Goal: Navigation & Orientation: Find specific page/section

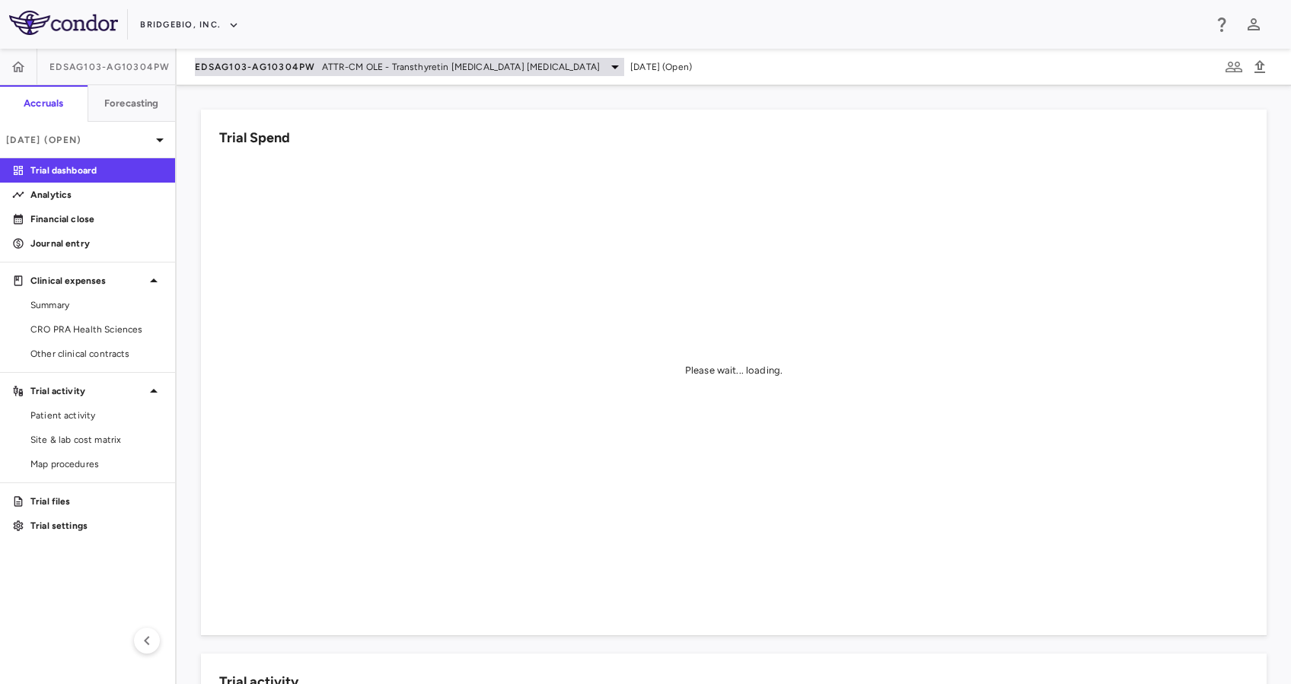
click at [448, 60] on span "ATTR-CM OLE - Transthyretin [MEDICAL_DATA] [MEDICAL_DATA]" at bounding box center [461, 67] width 279 height 14
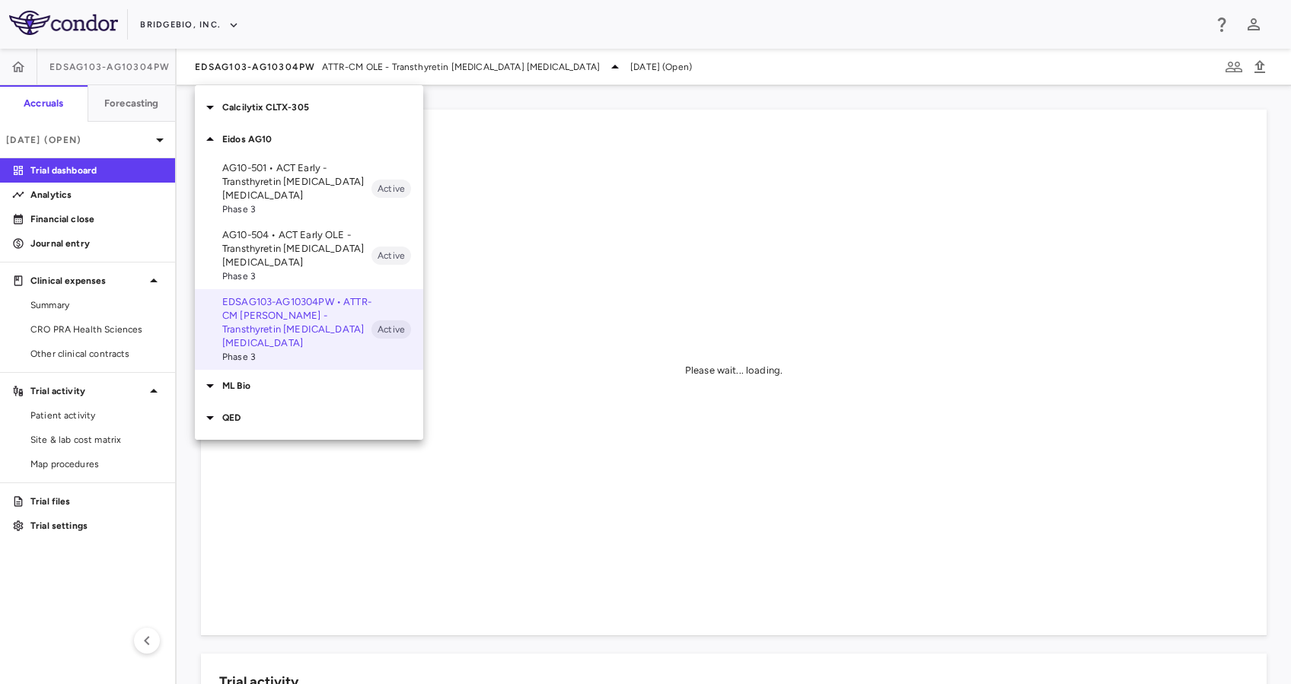
click at [299, 231] on p "AG10-504 • ACT Early OLE - Transthyretin [MEDICAL_DATA] [MEDICAL_DATA]" at bounding box center [296, 248] width 149 height 41
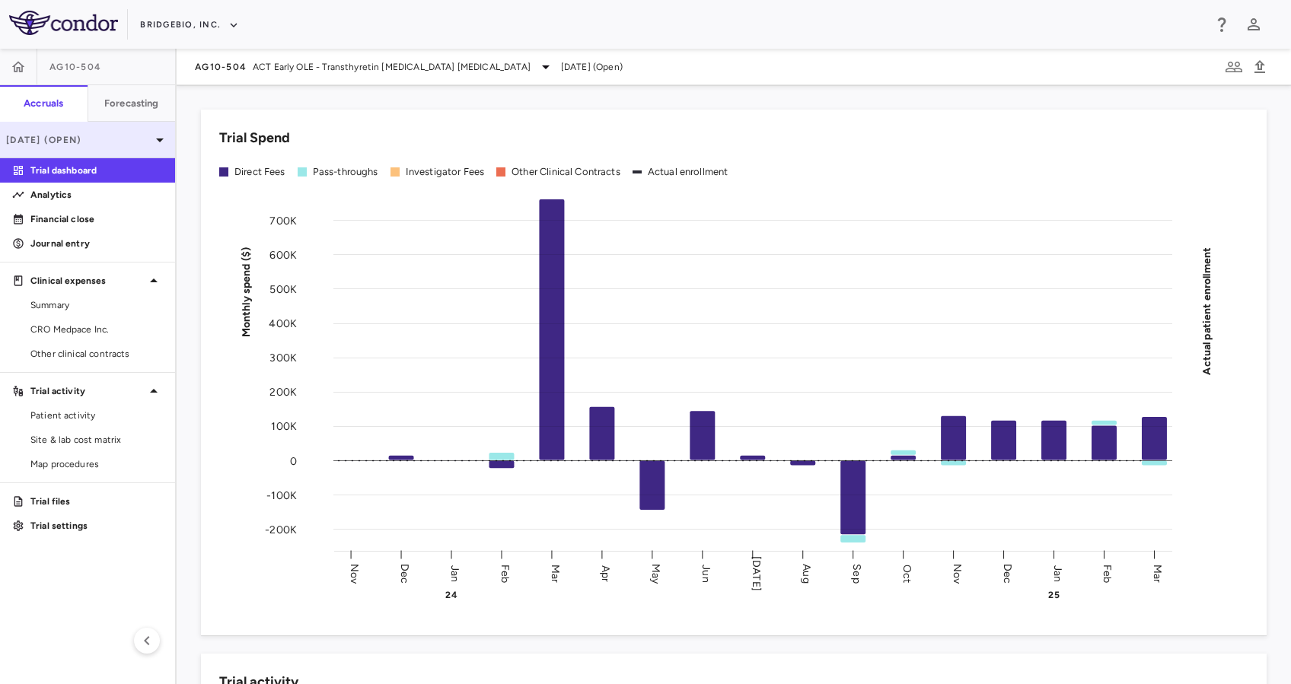
click at [158, 141] on icon at bounding box center [160, 140] width 18 height 18
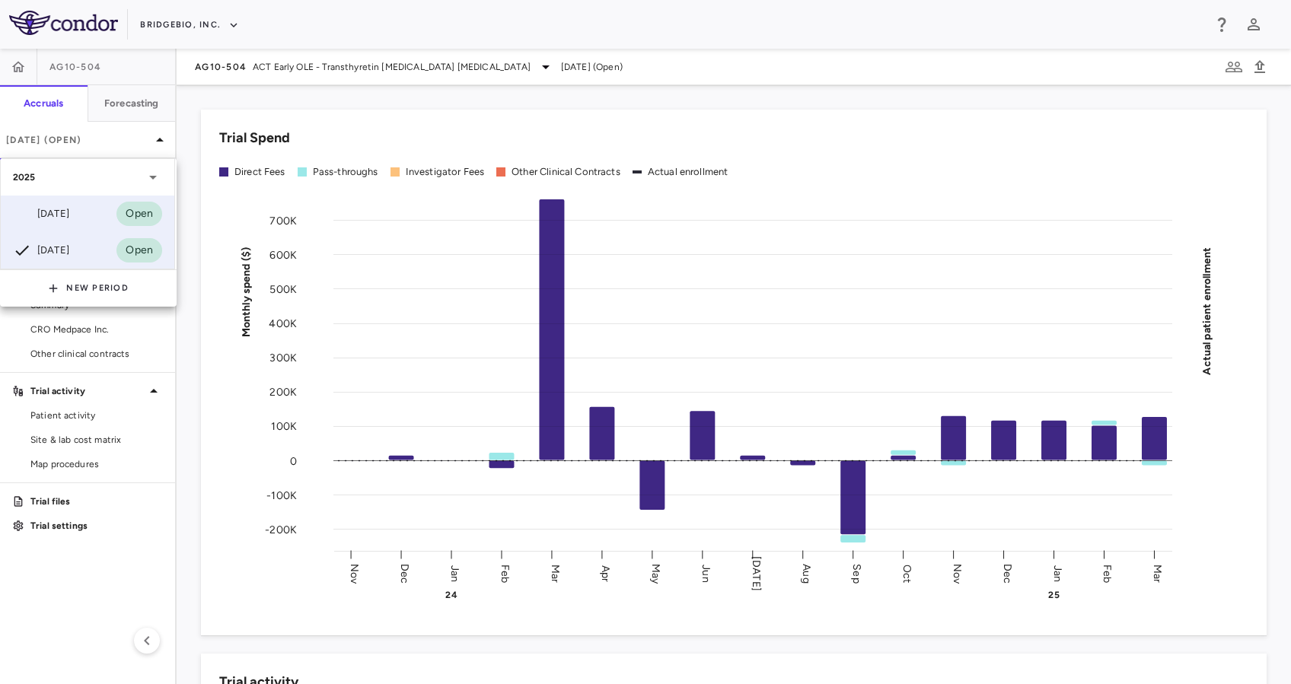
click at [105, 205] on div "[DATE] Open" at bounding box center [87, 214] width 173 height 37
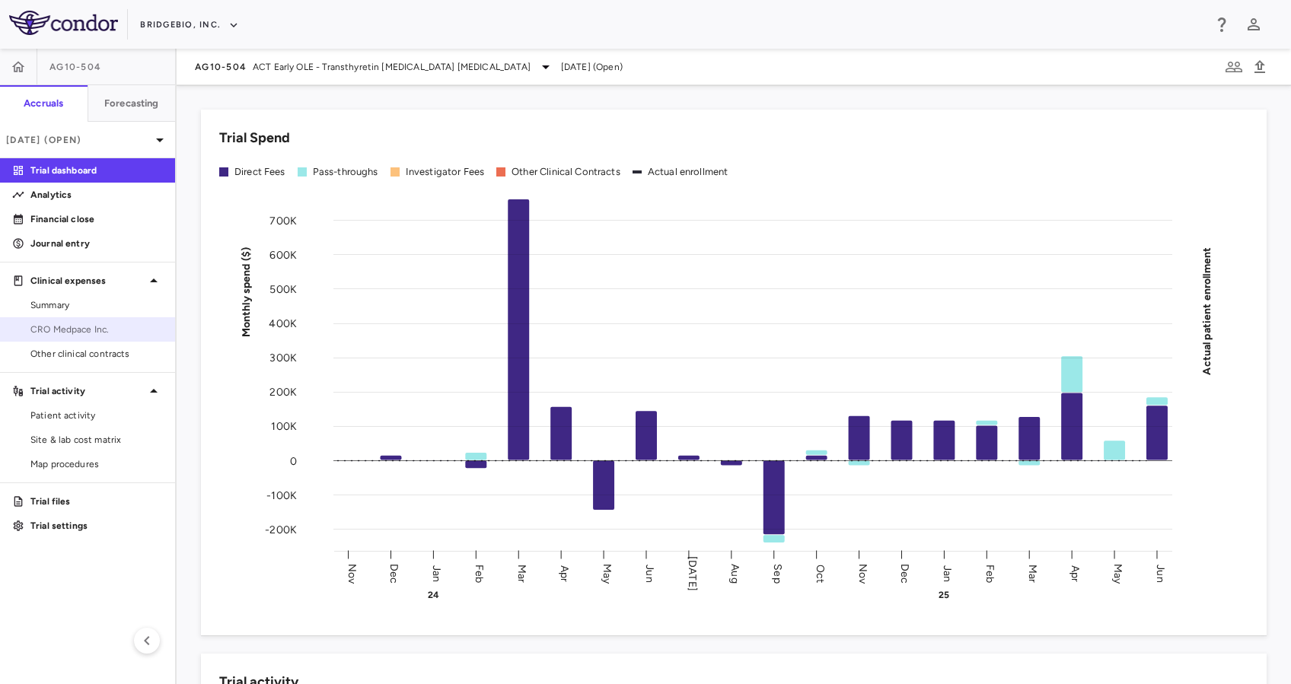
click at [73, 323] on span "CRO Medpace Inc." at bounding box center [96, 330] width 132 height 14
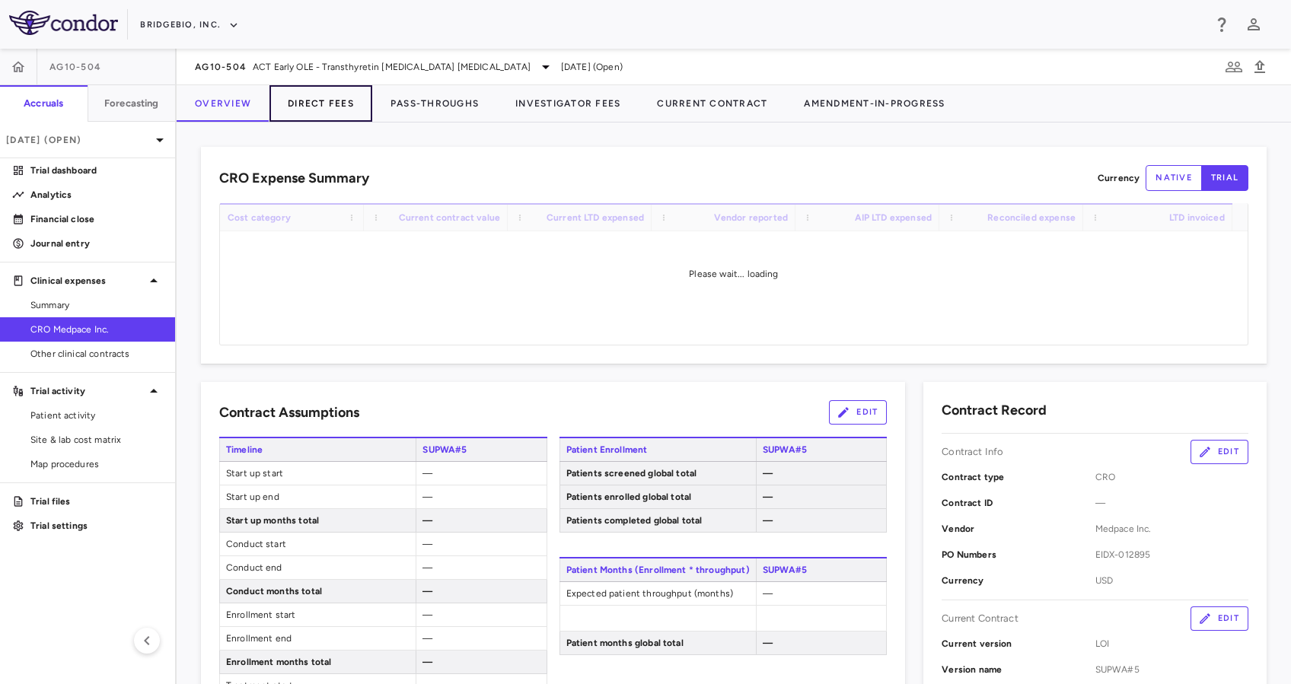
click at [333, 103] on button "Direct Fees" at bounding box center [320, 103] width 103 height 37
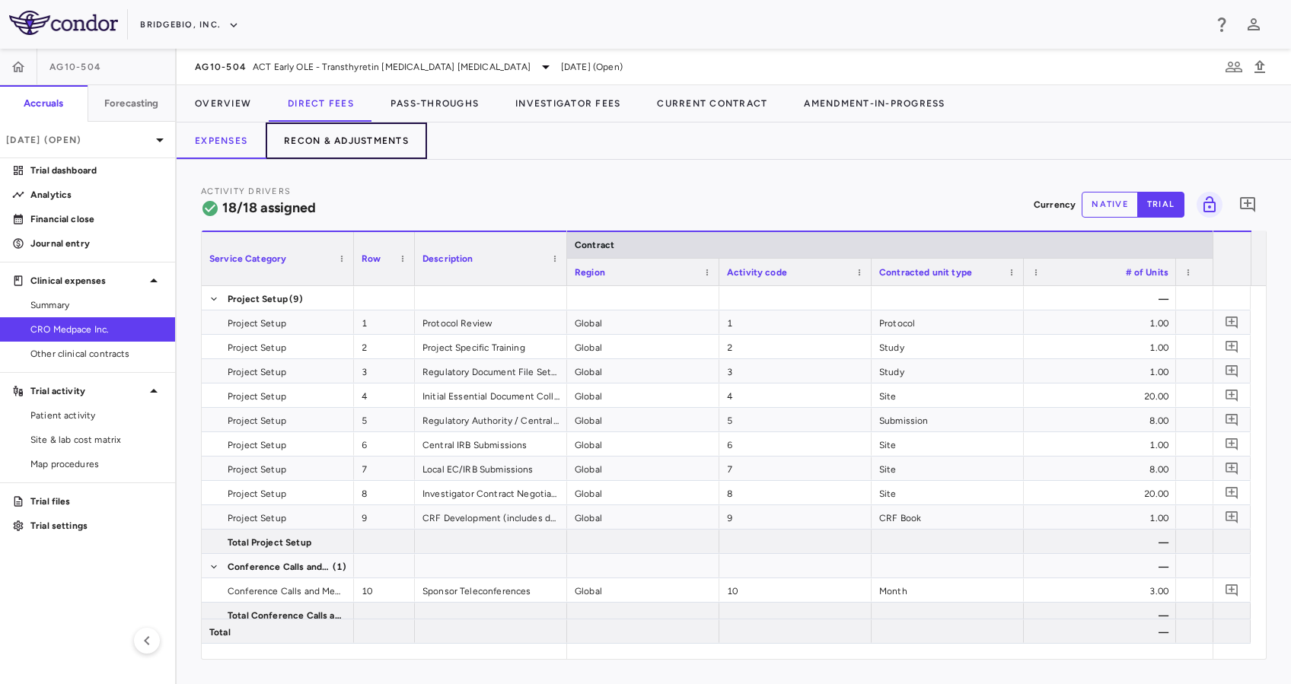
click at [394, 143] on button "Recon & Adjustments" at bounding box center [346, 141] width 161 height 37
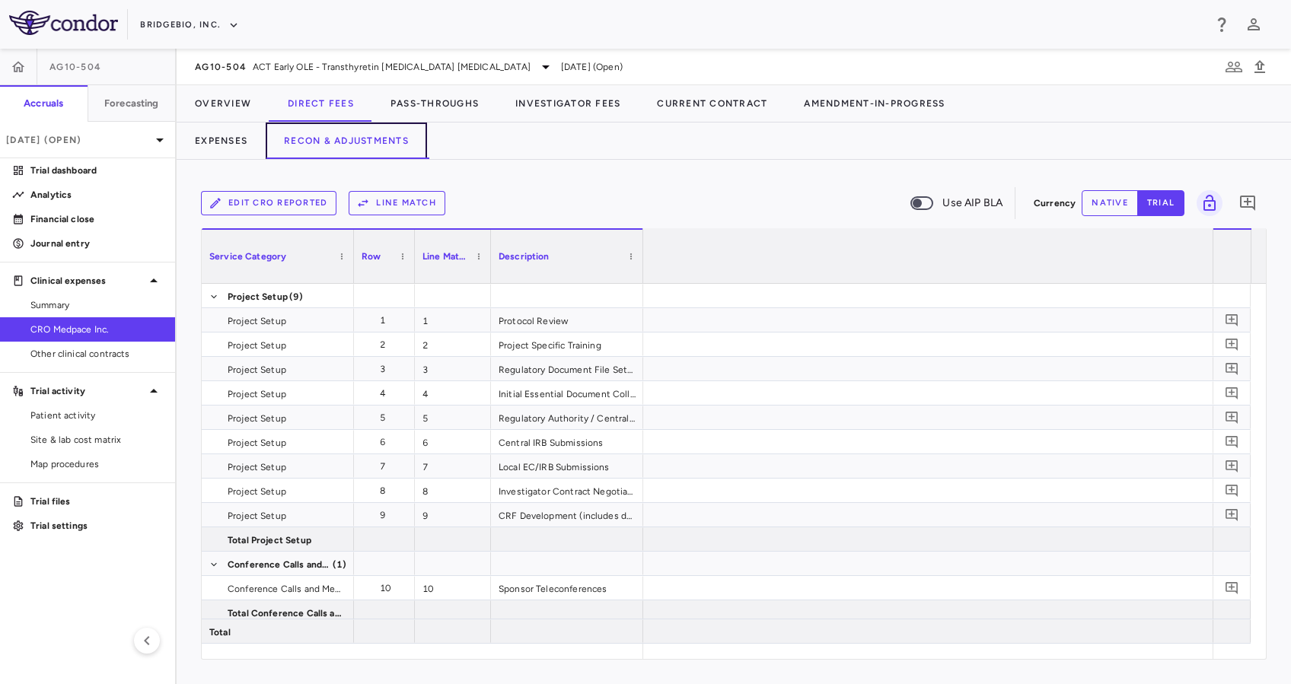
scroll to position [0, 3197]
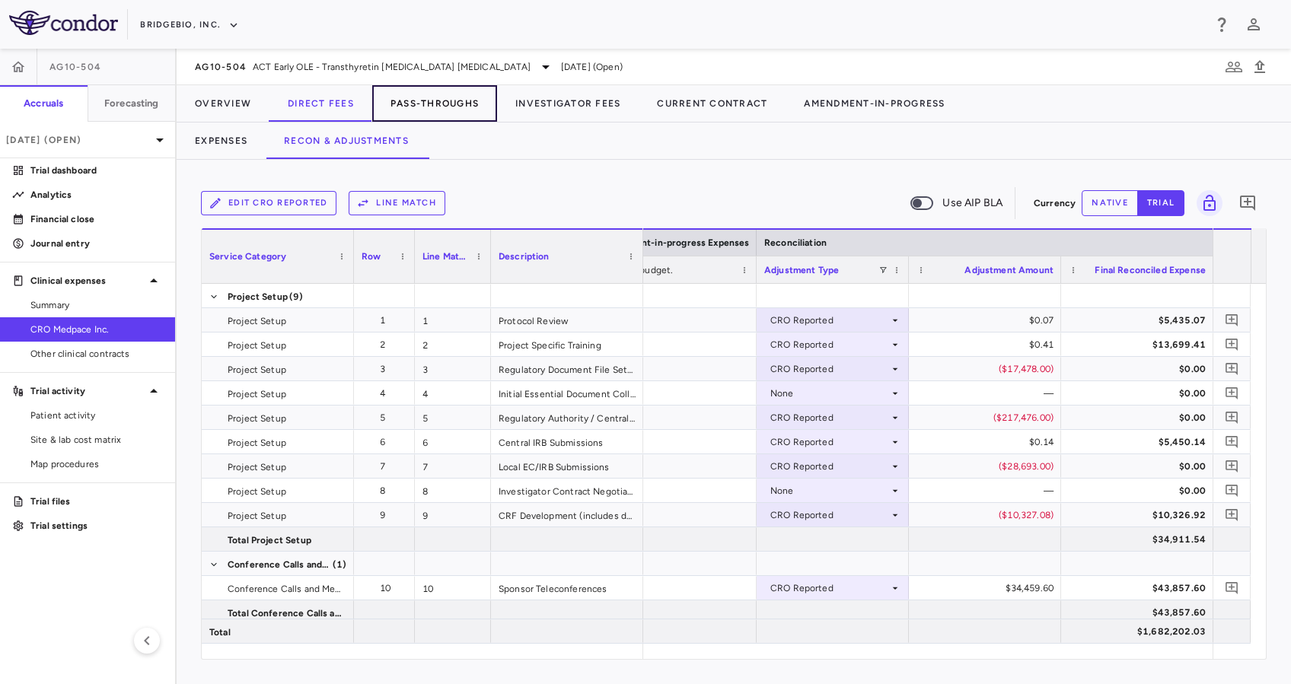
click at [436, 97] on button "Pass-Throughs" at bounding box center [434, 103] width 125 height 37
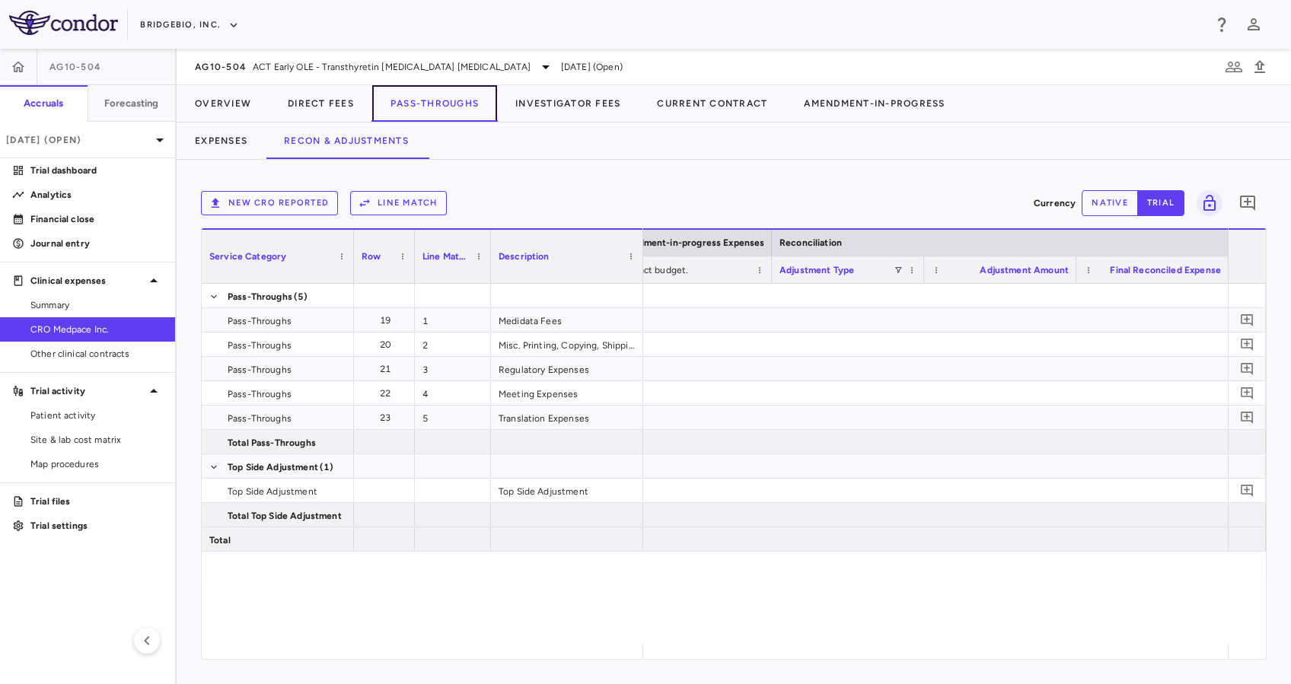
scroll to position [0, 3182]
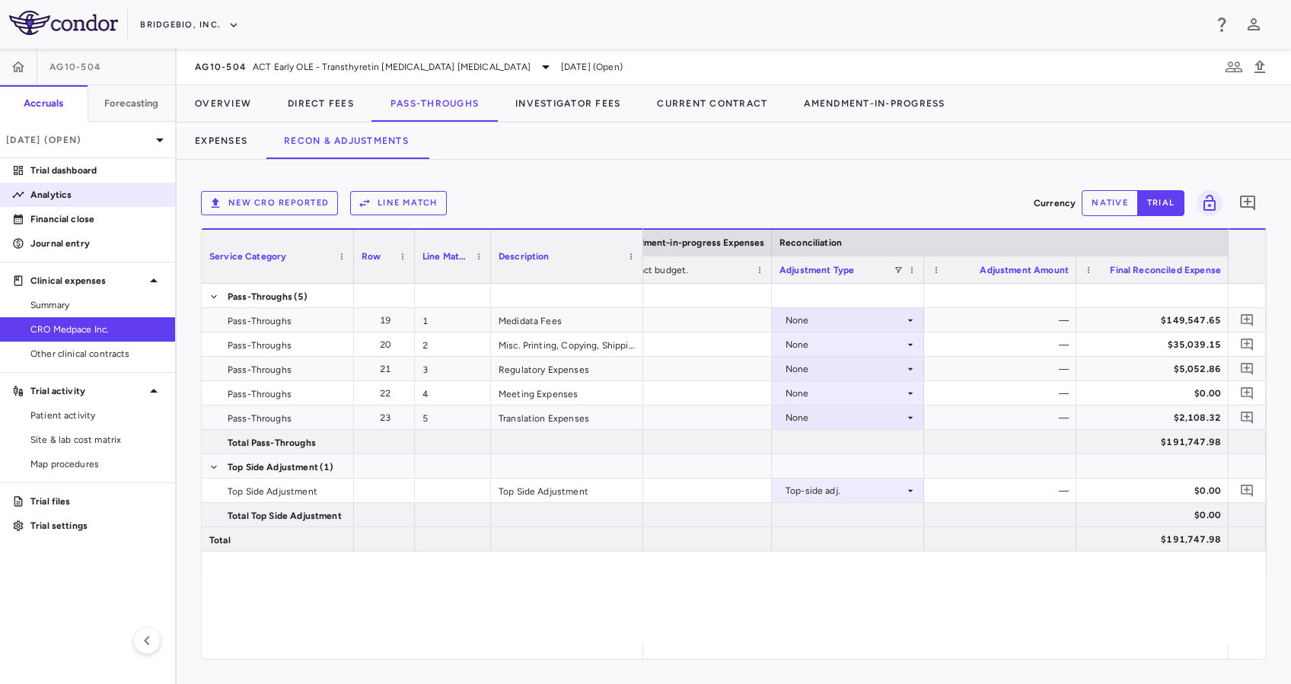
click at [65, 196] on p "Analytics" at bounding box center [96, 195] width 132 height 14
